Goal: Task Accomplishment & Management: Manage account settings

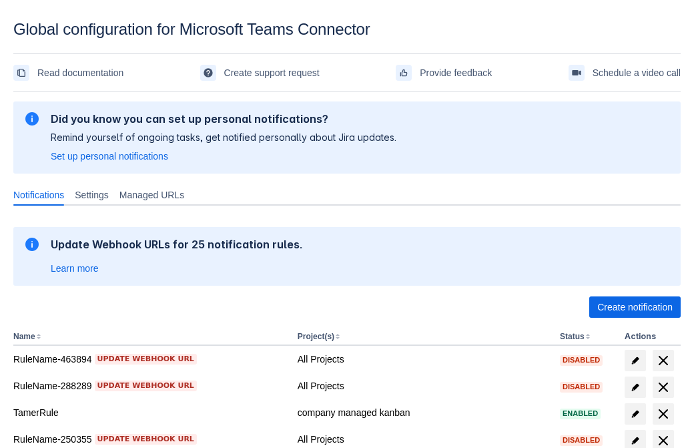
click at [635, 307] on span "Create notification" at bounding box center [635, 306] width 75 height 21
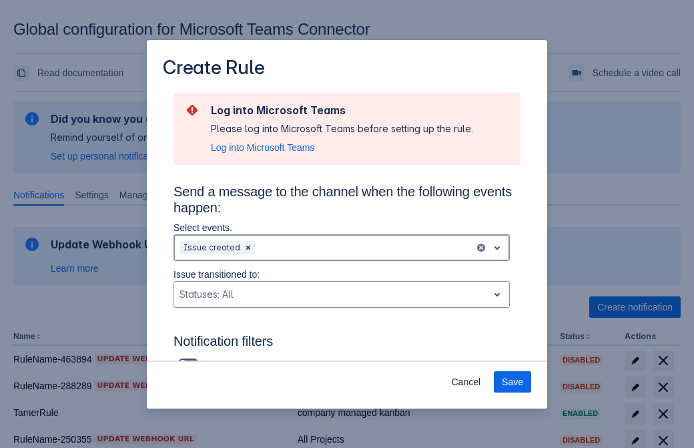
click at [342, 248] on div "Scrollable content" at bounding box center [364, 248] width 212 height 16
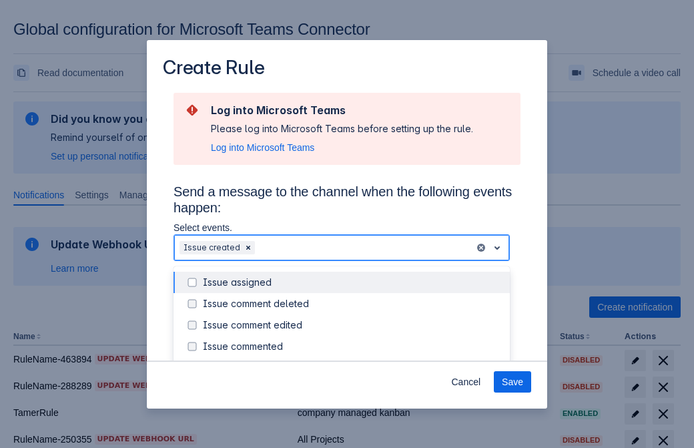
click at [353, 361] on div "Issue created" at bounding box center [352, 367] width 299 height 13
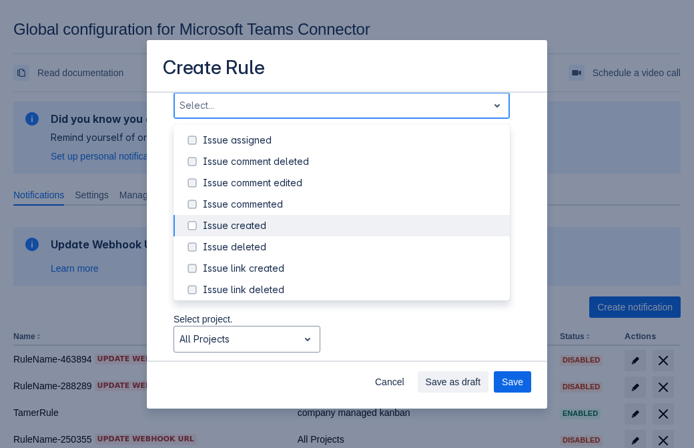
click at [353, 347] on div "Issue updated" at bounding box center [352, 353] width 299 height 13
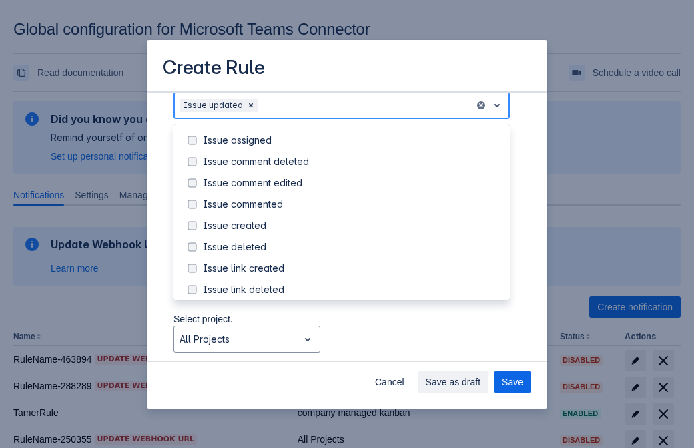
scroll to position [142, 0]
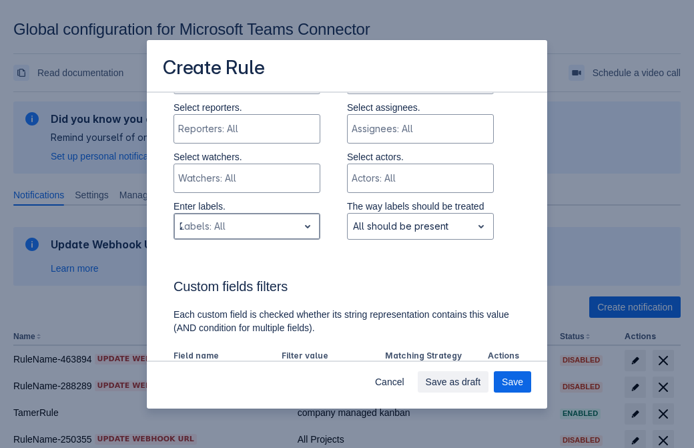
type input "278504_label"
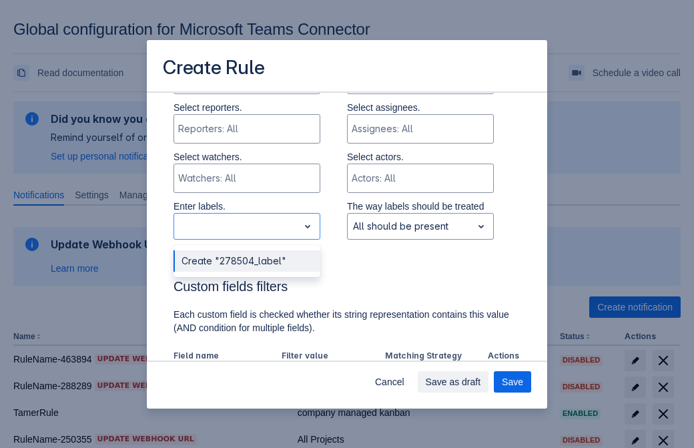
scroll to position [875, 0]
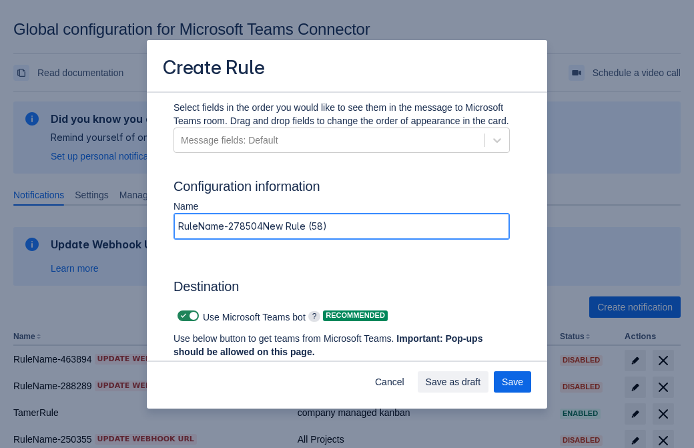
type input "RuleName-278504New Rule (58)"
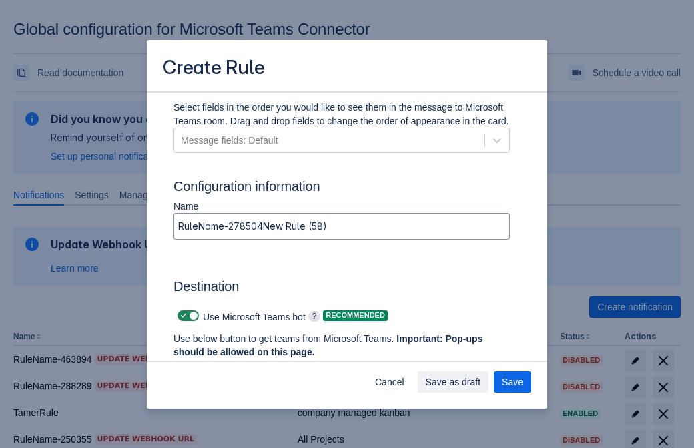
click at [182, 316] on span "Scrollable content" at bounding box center [183, 315] width 11 height 11
click at [182, 316] on input "Scrollable content" at bounding box center [182, 316] width 9 height 9
checkbox input "false"
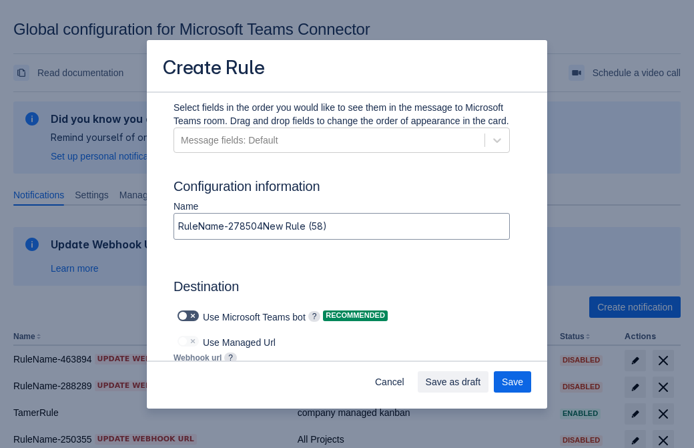
type input "https://prod-112.westeurope.logic.azure.com:443/workflows/bae959254738451b85002…"
click at [513, 382] on span "Save" at bounding box center [512, 381] width 21 height 21
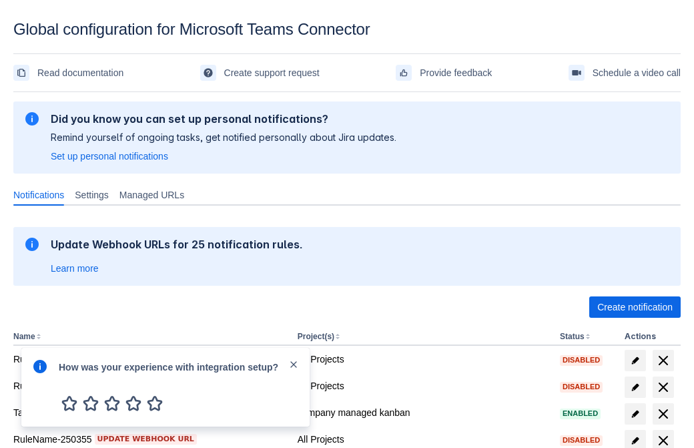
click at [43, 376] on div at bounding box center [40, 387] width 16 height 57
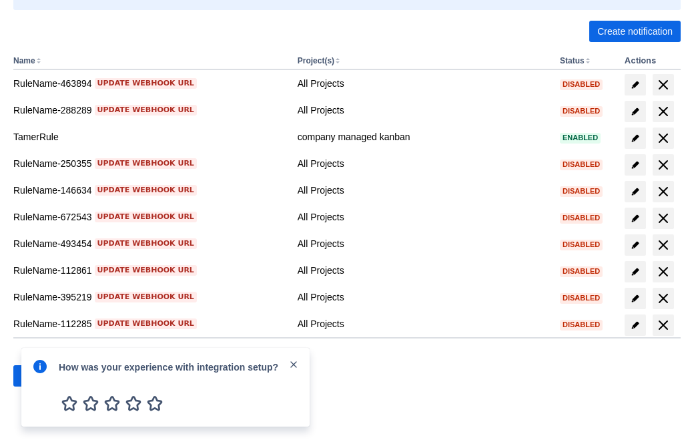
click at [43, 376] on div at bounding box center [40, 387] width 16 height 57
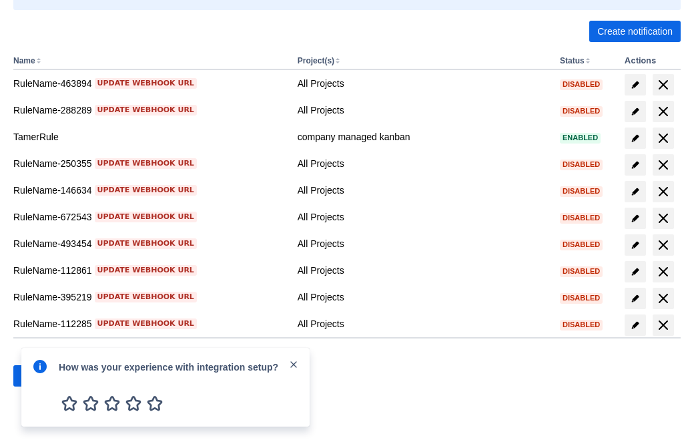
click at [43, 376] on div at bounding box center [40, 387] width 16 height 57
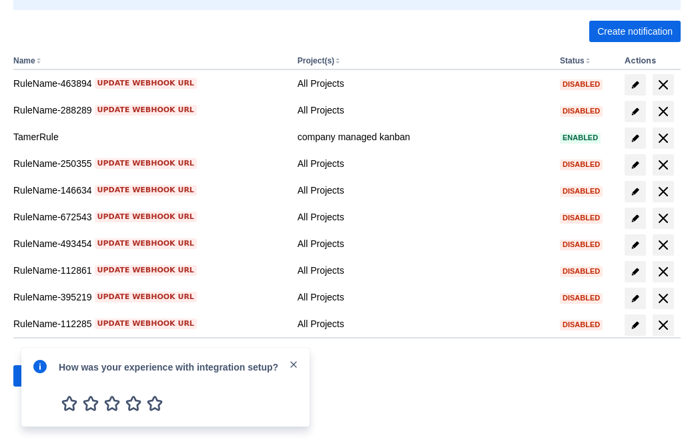
click at [43, 376] on div at bounding box center [40, 387] width 16 height 57
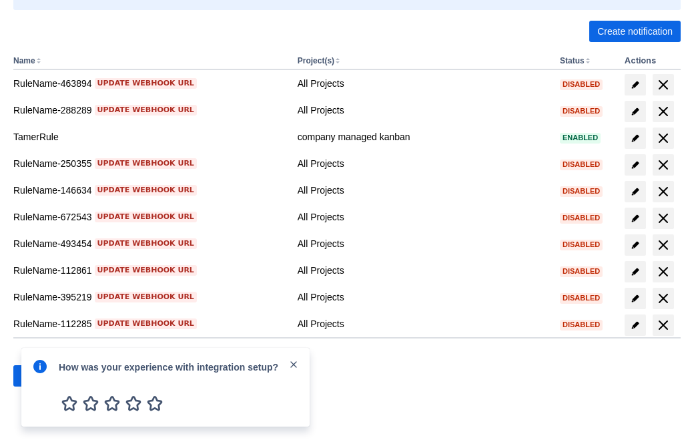
click at [43, 376] on div at bounding box center [40, 387] width 16 height 57
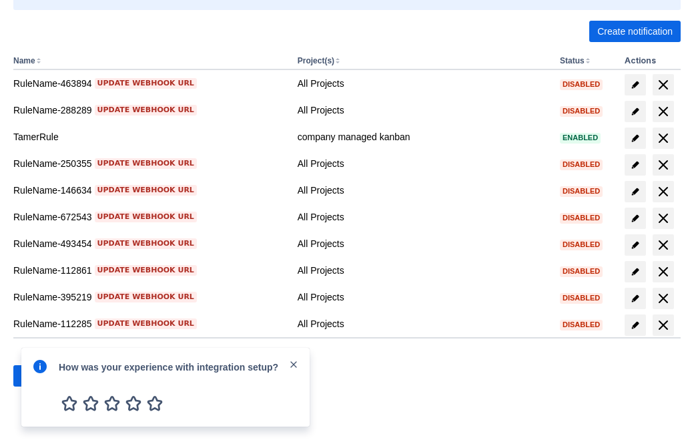
click at [43, 376] on div at bounding box center [40, 387] width 16 height 57
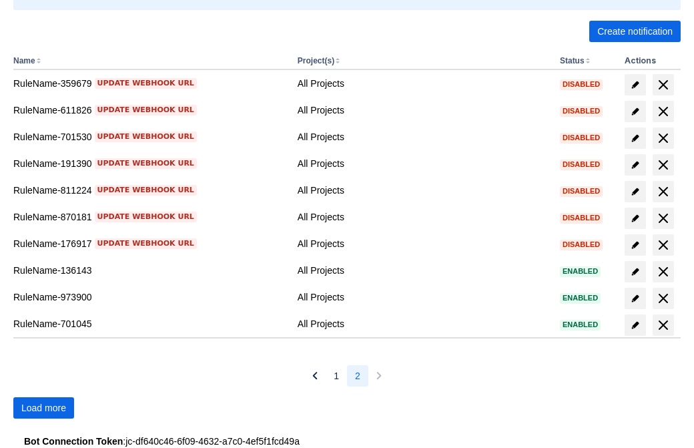
click at [43, 408] on span "Load more" at bounding box center [43, 407] width 45 height 21
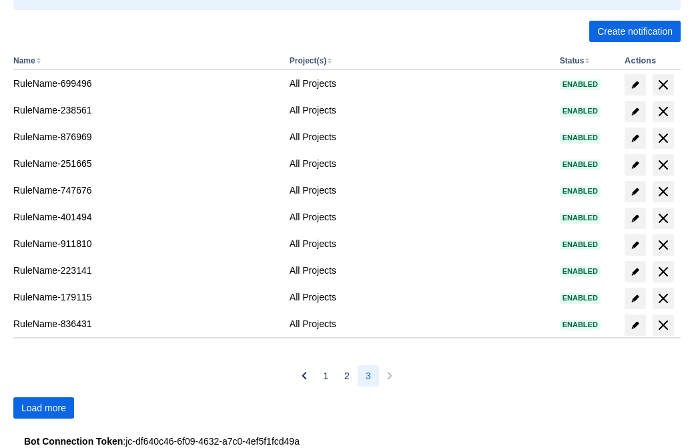
click at [43, 408] on span "Load more" at bounding box center [43, 407] width 45 height 21
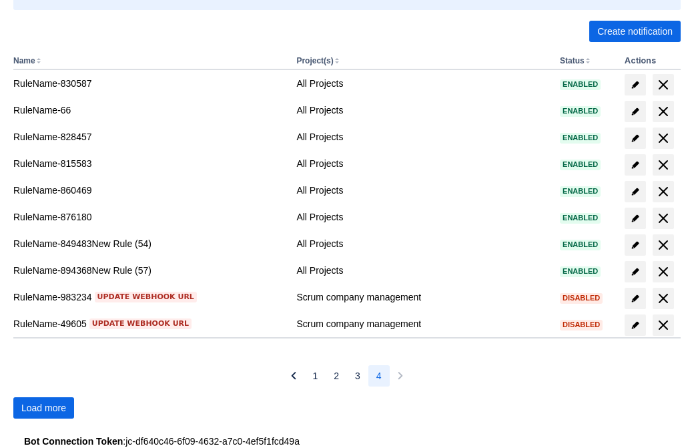
click at [43, 408] on span "Load more" at bounding box center [43, 407] width 45 height 21
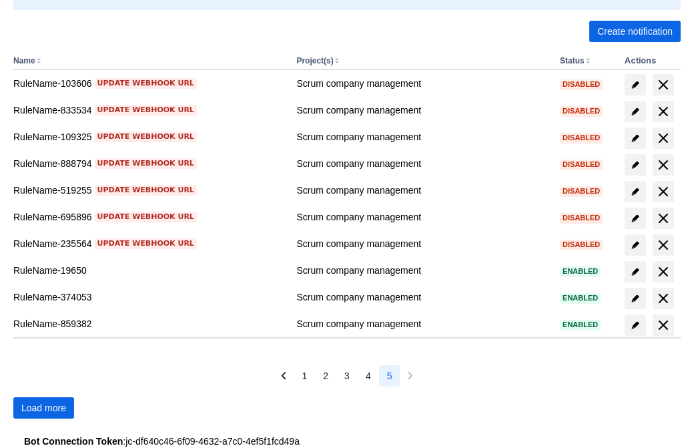
click at [43, 408] on span "Load more" at bounding box center [43, 407] width 45 height 21
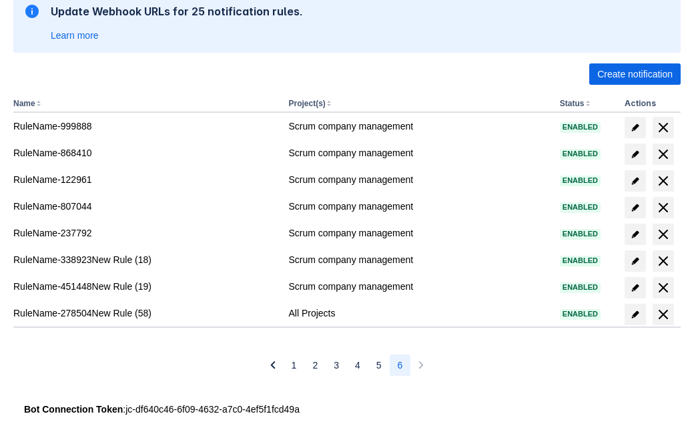
click at [663, 314] on span "delete" at bounding box center [664, 314] width 16 height 16
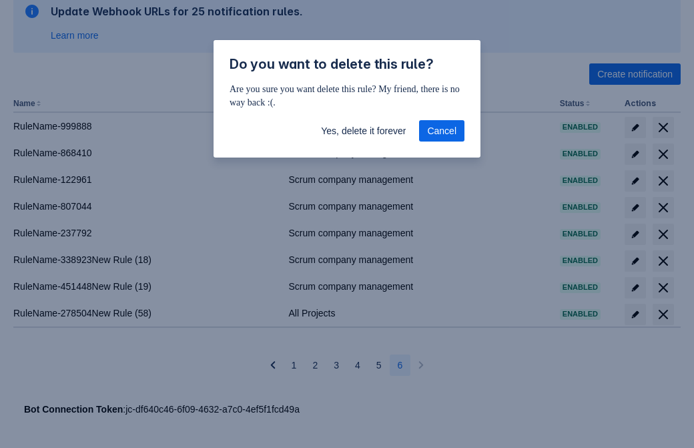
click at [363, 131] on span "Yes, delete it forever" at bounding box center [363, 130] width 85 height 21
